Goal: Navigation & Orientation: Find specific page/section

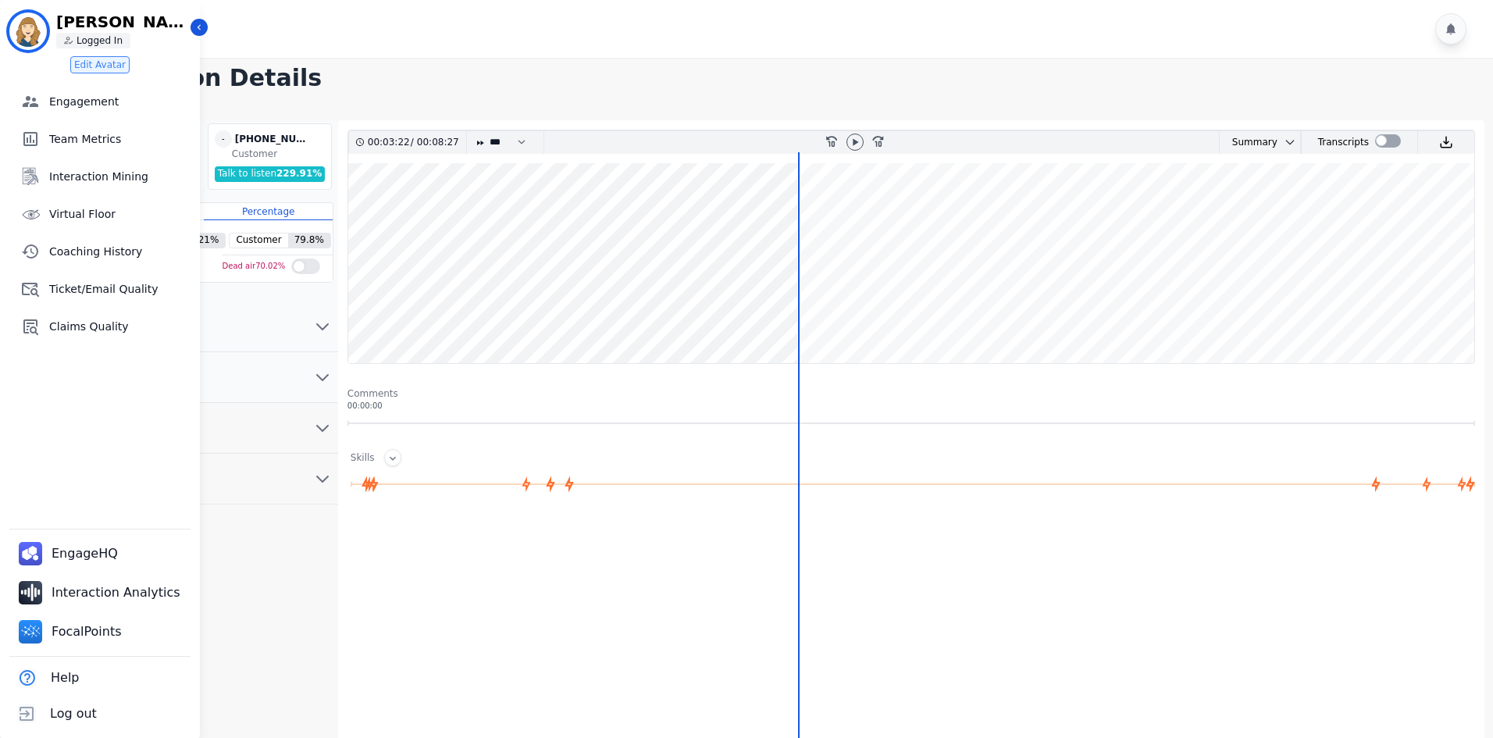
click at [205, 33] on button "Icon description" at bounding box center [199, 27] width 17 height 17
